Goal: Information Seeking & Learning: Check status

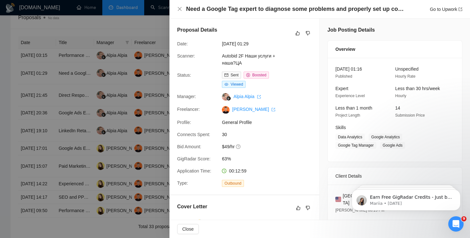
scroll to position [96, 0]
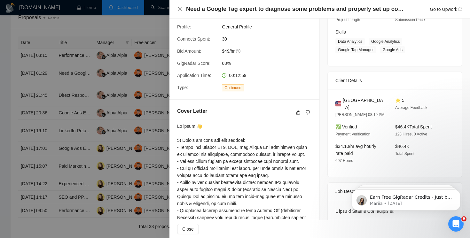
click at [180, 9] on icon "close" at bounding box center [179, 8] width 5 height 5
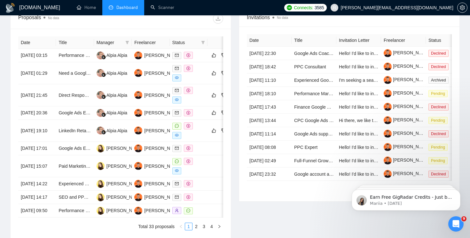
click at [127, 7] on span "Dashboard" at bounding box center [126, 7] width 21 height 5
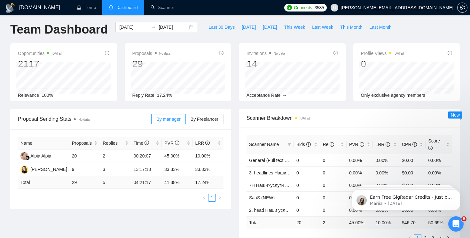
scroll to position [0, 0]
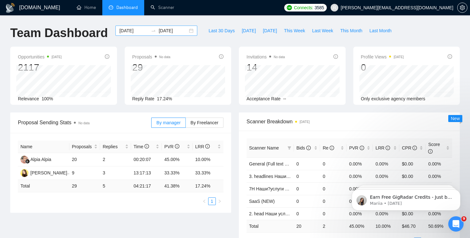
click at [186, 33] on div "2025-08-10 2025-08-14" at bounding box center [156, 31] width 82 height 10
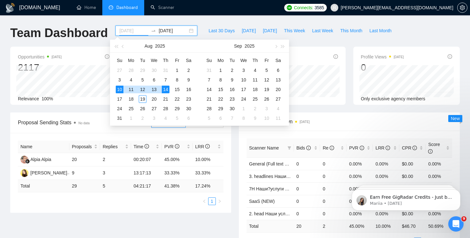
type input "[DATE]"
click at [165, 87] on div "14" at bounding box center [166, 90] width 8 height 8
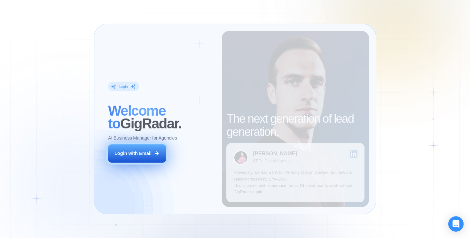
click at [156, 151] on icon at bounding box center [157, 153] width 6 height 6
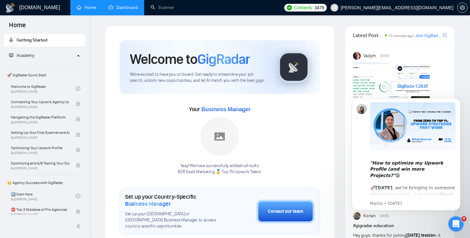
click at [124, 5] on link "Dashboard" at bounding box center [123, 7] width 29 height 5
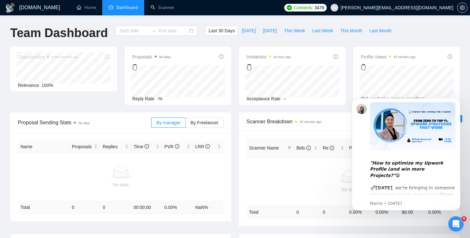
type input "[DATE]"
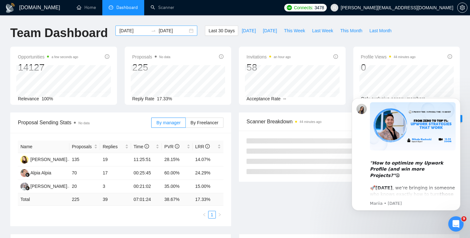
click at [186, 30] on div "[DATE] [DATE]" at bounding box center [156, 31] width 82 height 10
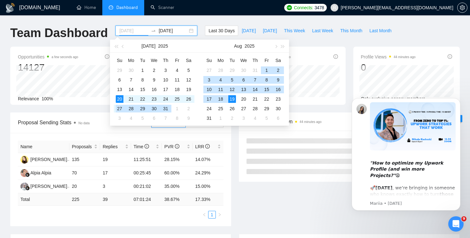
click at [119, 105] on div "27" at bounding box center [120, 109] width 8 height 8
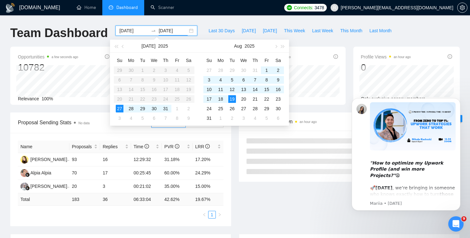
click at [134, 32] on input "[DATE]" at bounding box center [133, 30] width 29 height 7
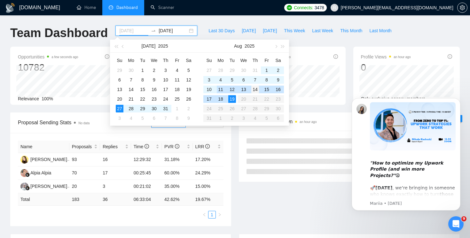
type input "[DATE]"
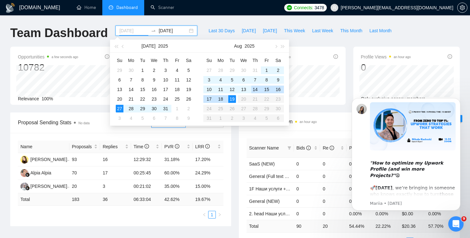
click at [257, 88] on div "14" at bounding box center [255, 90] width 8 height 8
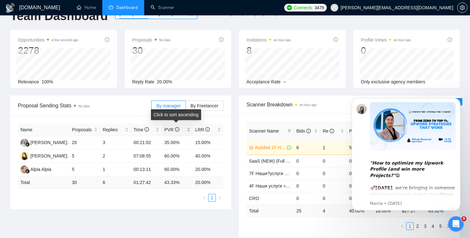
scroll to position [22, 0]
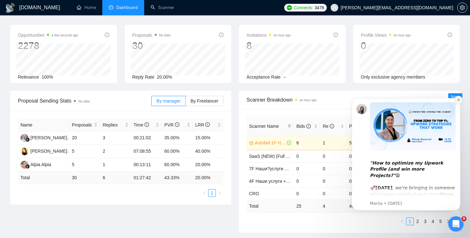
click at [457, 100] on icon "Dismiss notification" at bounding box center [458, 100] width 2 height 2
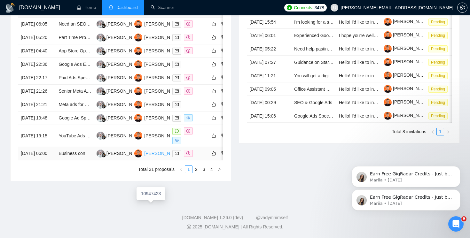
scroll to position [337, 0]
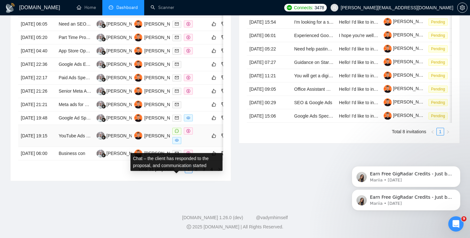
click at [177, 129] on icon "message" at bounding box center [177, 131] width 4 height 4
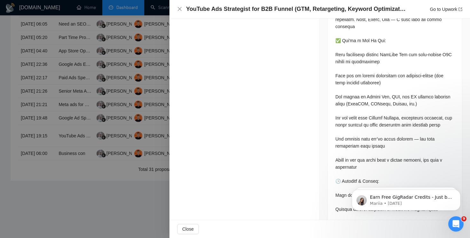
scroll to position [727, 0]
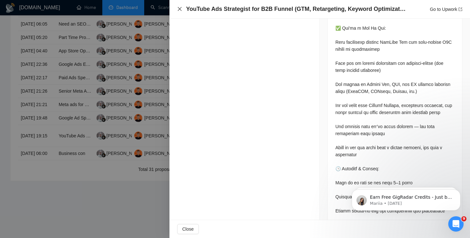
click at [179, 10] on icon "close" at bounding box center [180, 9] width 4 height 4
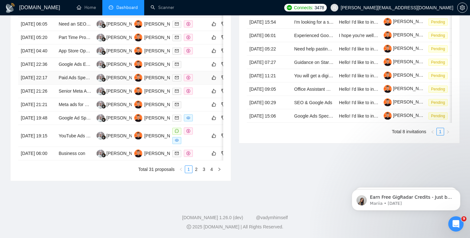
scroll to position [340, 0]
click at [197, 170] on link "2" at bounding box center [196, 169] width 7 height 7
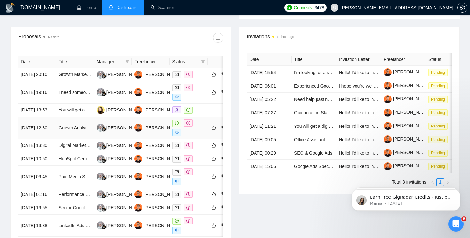
scroll to position [234, 0]
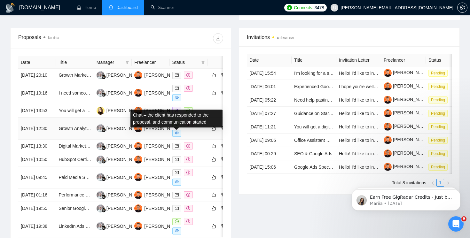
click at [175, 126] on icon "message" at bounding box center [177, 124] width 4 height 4
